Goal: Transaction & Acquisition: Obtain resource

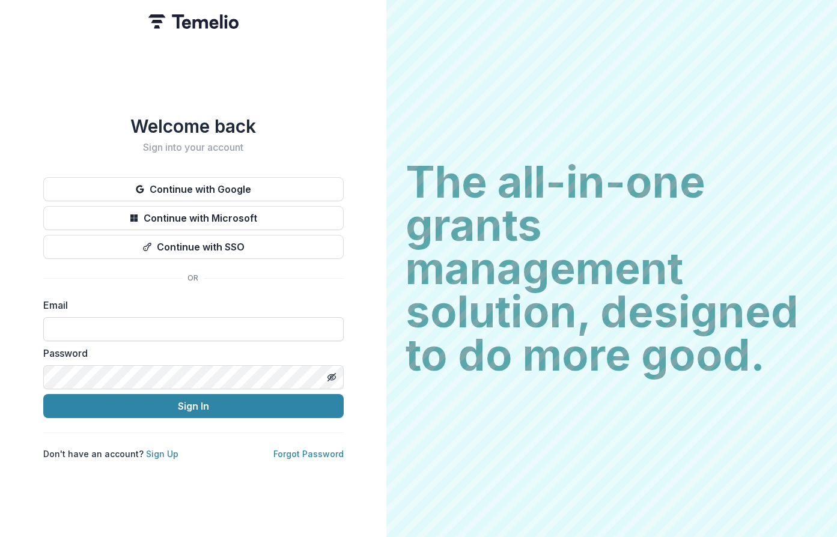
click at [144, 323] on input at bounding box center [193, 329] width 300 height 24
type input "**********"
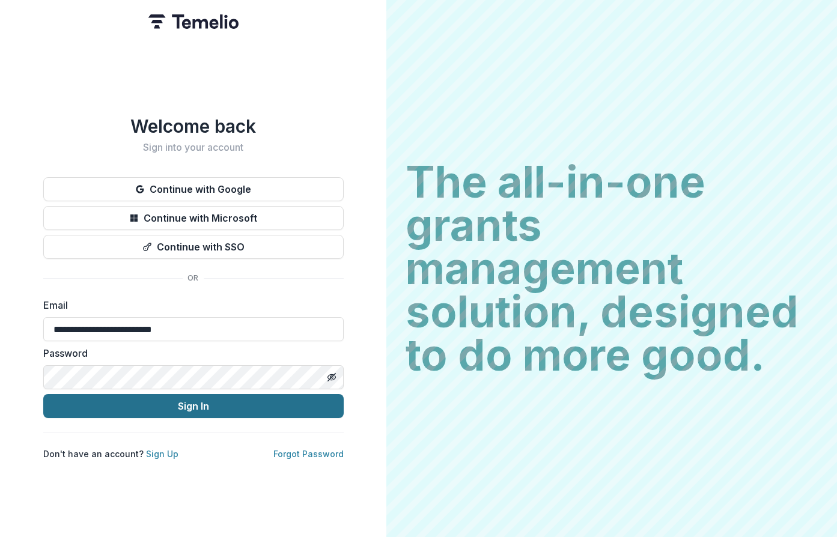
click at [195, 407] on button "Sign In" at bounding box center [193, 406] width 300 height 24
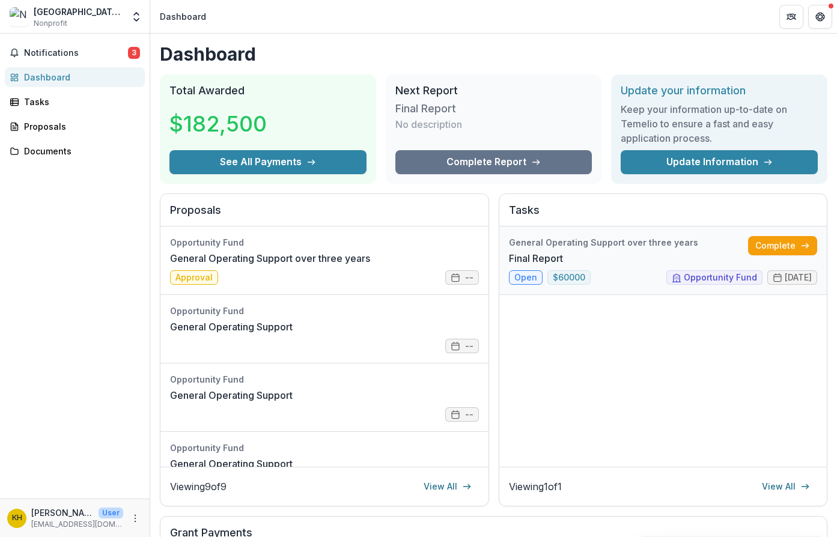
click at [551, 251] on link "Final Report" at bounding box center [536, 258] width 54 height 14
click at [61, 153] on div "Documents" at bounding box center [79, 151] width 111 height 13
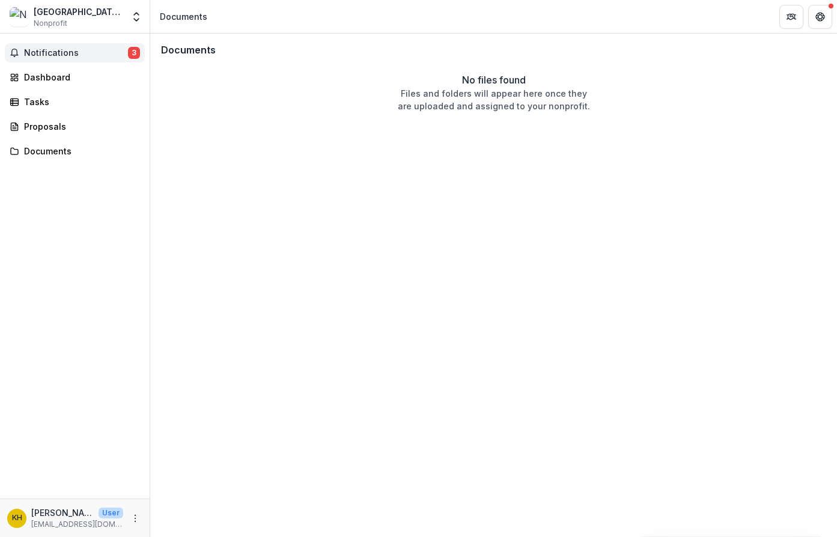
click at [54, 48] on span "Notifications" at bounding box center [76, 53] width 104 height 10
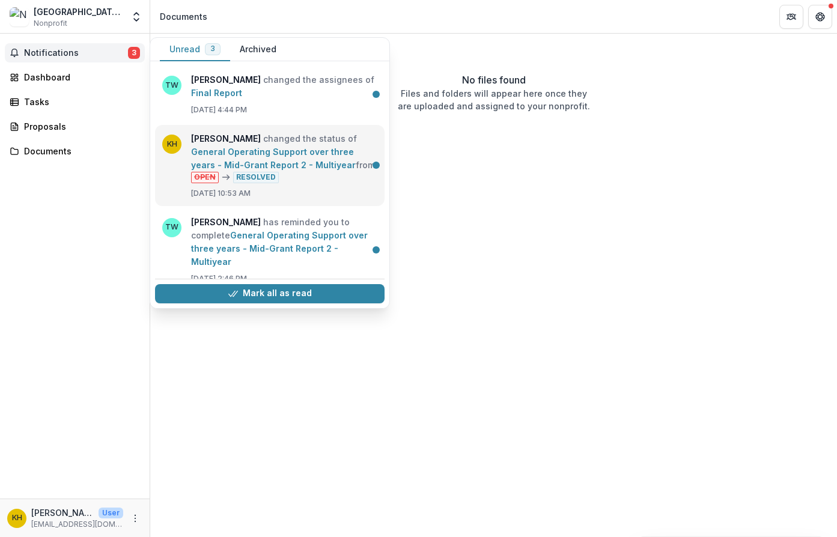
click at [228, 152] on link "General Operating Support over three years - Mid-Grant Report 2 - Multiyear" at bounding box center [273, 158] width 165 height 23
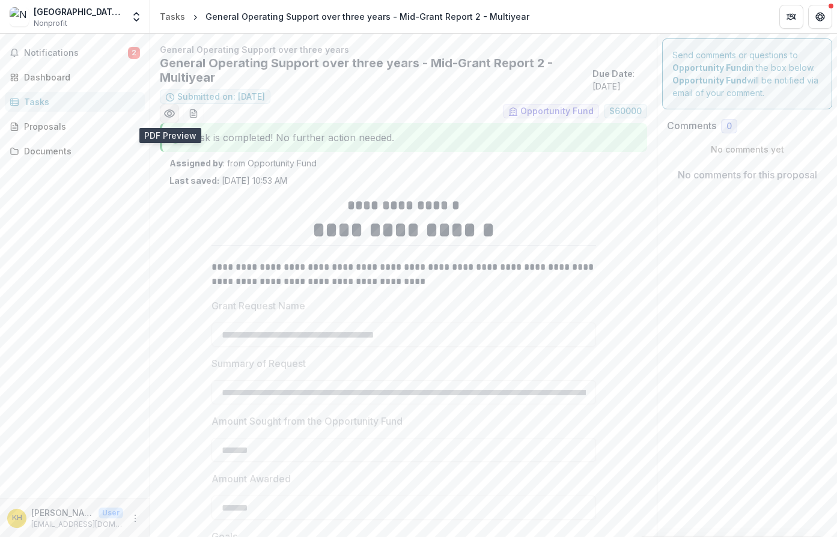
click at [168, 114] on circle "Preview 8c14eddc-900b-4dd2-81c4-e7cdf712f7c1.pdf" at bounding box center [170, 114] width 4 height 4
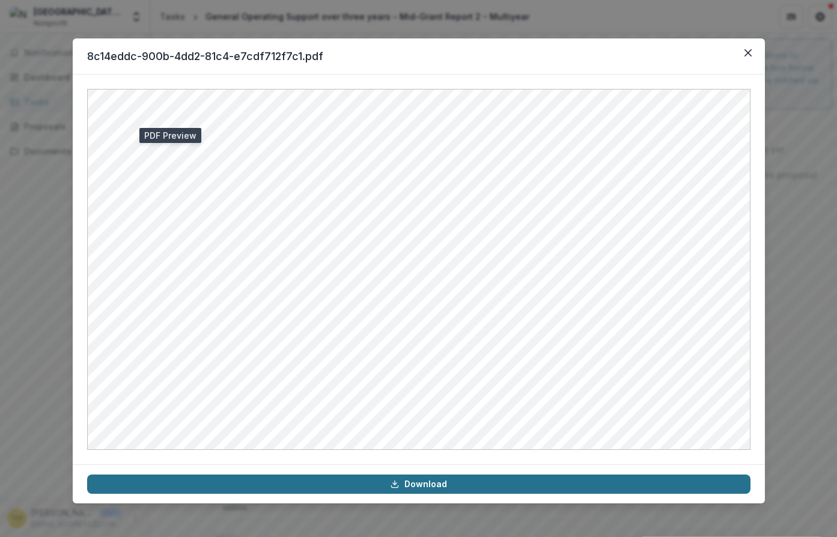
click at [421, 486] on link "Download" at bounding box center [418, 484] width 663 height 19
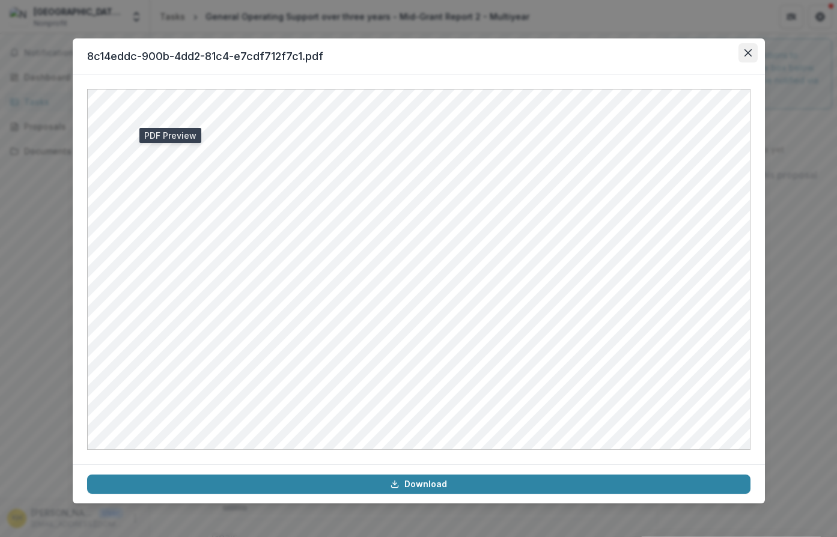
click at [748, 50] on icon "Close" at bounding box center [747, 52] width 7 height 7
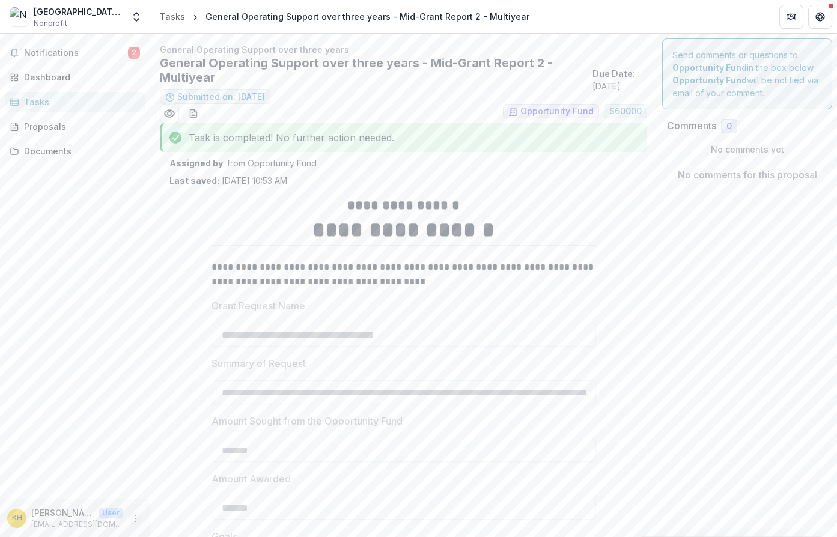
click at [136, 522] on icon "More" at bounding box center [135, 519] width 10 height 10
click at [187, 514] on button "Logout" at bounding box center [214, 513] width 129 height 20
